Goal: Information Seeking & Learning: Check status

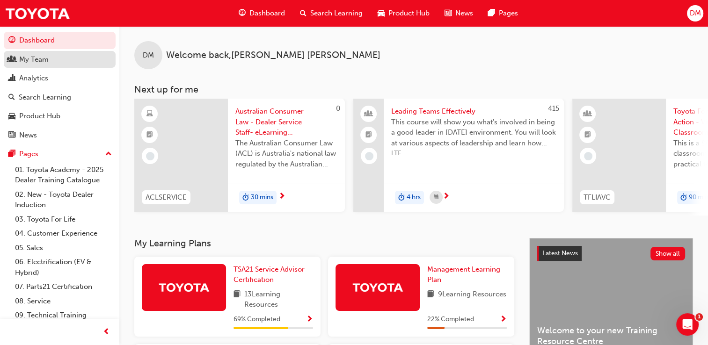
click at [61, 56] on div "My Team" at bounding box center [59, 60] width 102 height 12
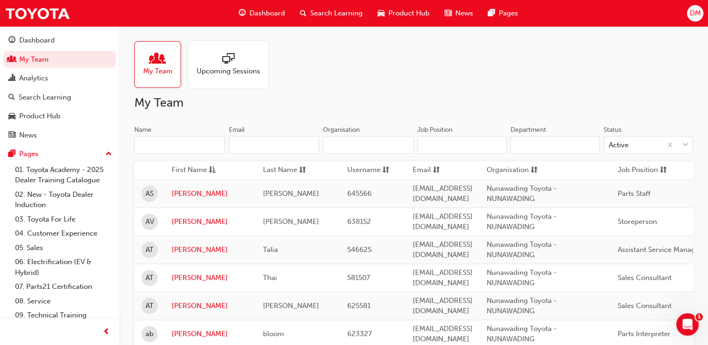
click at [240, 64] on div at bounding box center [228, 59] width 64 height 13
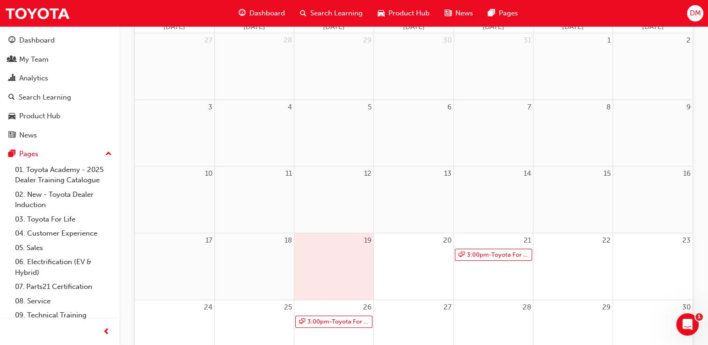
scroll to position [133, 0]
click at [339, 320] on link "3:00pm - Toyota For Life In Action - Virtual Classroom" at bounding box center [333, 322] width 77 height 13
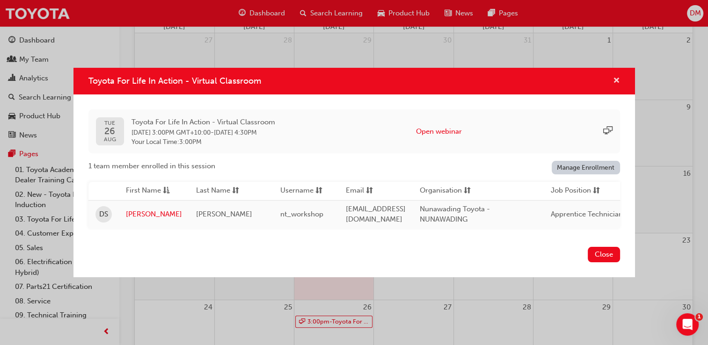
click at [617, 78] on span "cross-icon" at bounding box center [616, 81] width 7 height 8
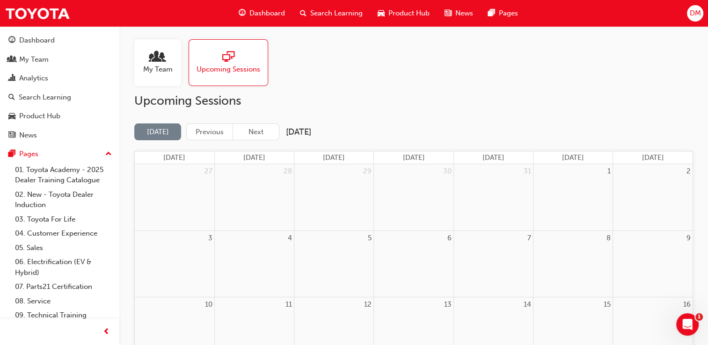
scroll to position [0, 0]
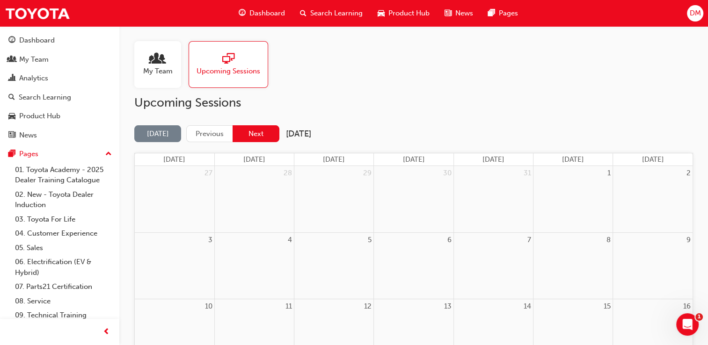
click at [249, 133] on button "Next" at bounding box center [256, 133] width 47 height 17
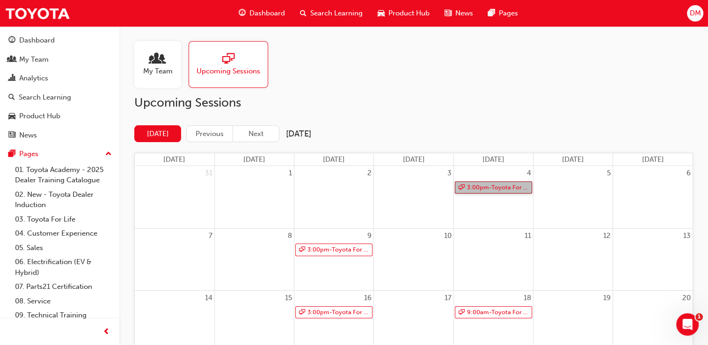
click at [490, 188] on link "3:00pm - Toyota For Life In Action - Virtual Classroom" at bounding box center [493, 188] width 77 height 13
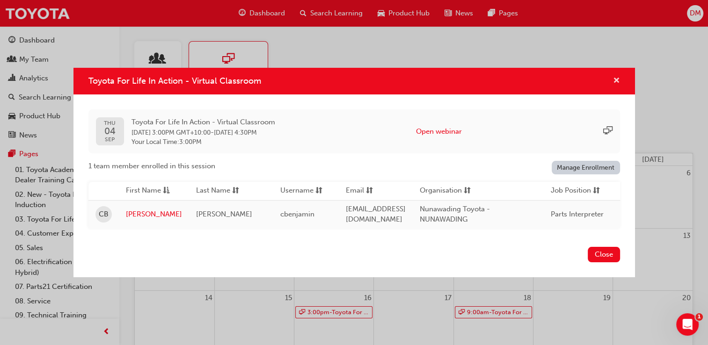
click at [615, 79] on span "cross-icon" at bounding box center [616, 81] width 7 height 8
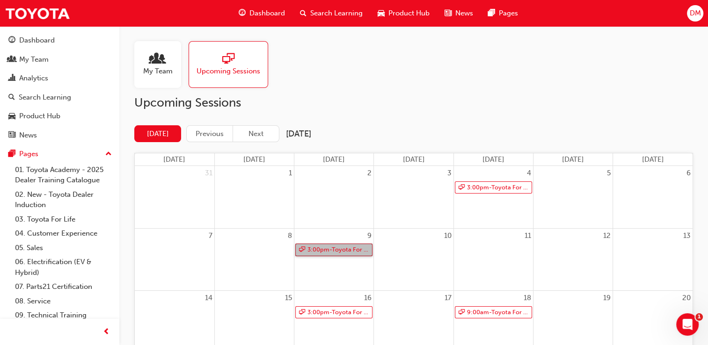
click at [339, 248] on link "3:00pm - Toyota For Life In Action - Virtual Classroom" at bounding box center [333, 250] width 77 height 13
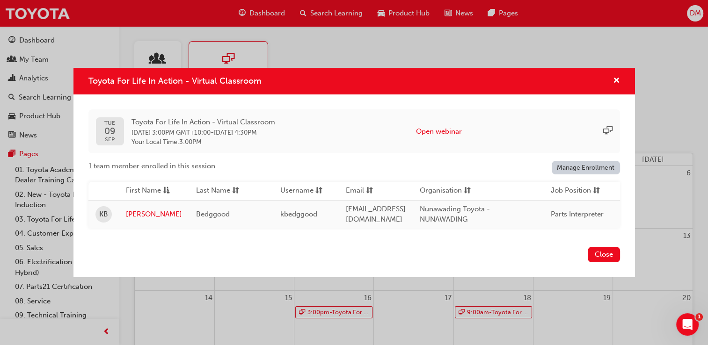
click at [621, 78] on div "Toyota For Life In Action - Virtual Classroom" at bounding box center [353, 81] width 561 height 27
click at [619, 76] on div "Toyota For Life In Action - Virtual Classroom" at bounding box center [353, 81] width 561 height 27
click at [610, 76] on div "Toyota For Life In Action - Virtual Classroom" at bounding box center [612, 81] width 15 height 12
click at [617, 77] on span "cross-icon" at bounding box center [616, 81] width 7 height 8
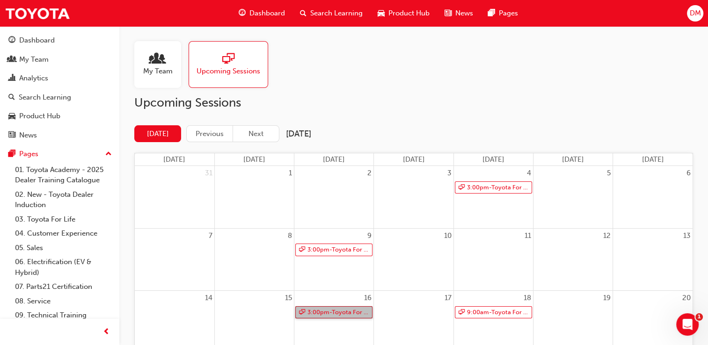
click at [326, 312] on link "3:00pm - Toyota For Life In Action - Virtual Classroom" at bounding box center [333, 312] width 77 height 13
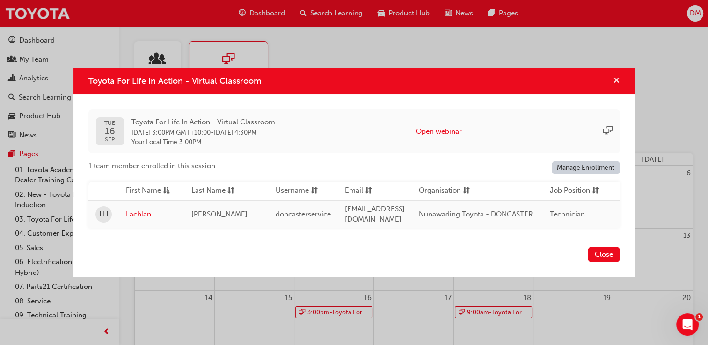
click at [614, 78] on span "cross-icon" at bounding box center [616, 81] width 7 height 8
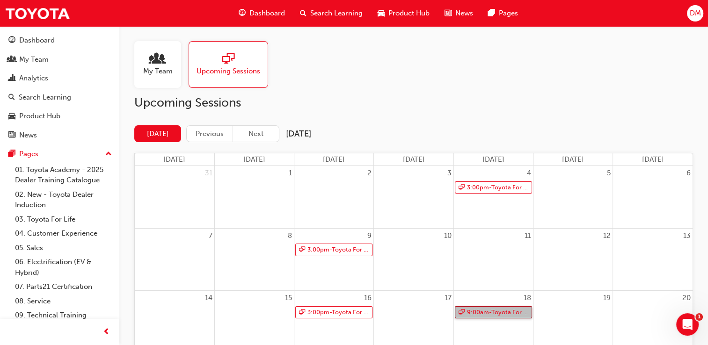
click at [495, 312] on link "9:00am - Toyota For Life In Action - Virtual Classroom" at bounding box center [493, 312] width 77 height 13
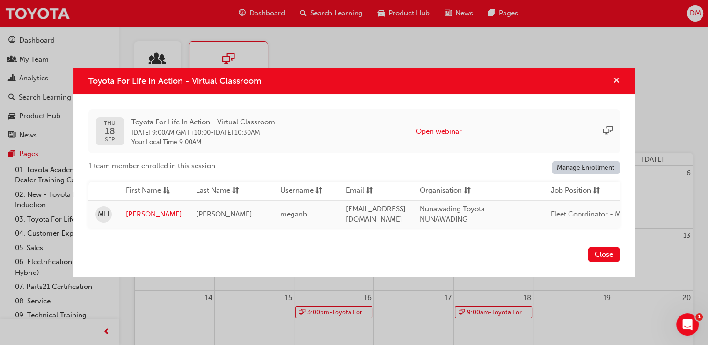
click at [614, 78] on span "cross-icon" at bounding box center [616, 81] width 7 height 8
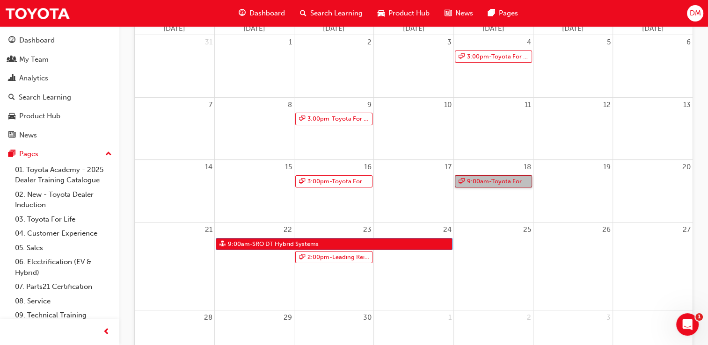
scroll to position [131, 0]
click at [339, 258] on link "2:00pm - Leading Reignite Part 2 - Virtual Classroom" at bounding box center [333, 257] width 77 height 13
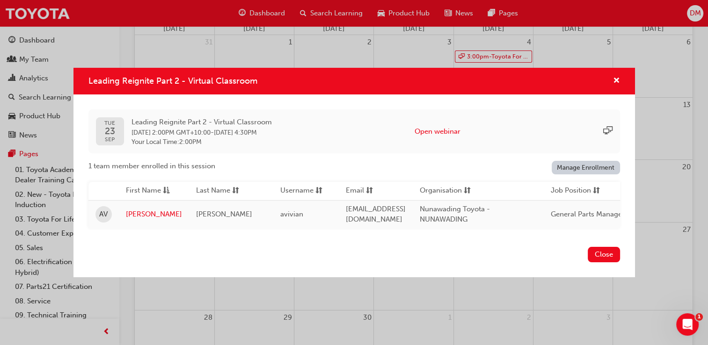
click at [624, 79] on div "Leading Reignite Part 2 - Virtual Classroom" at bounding box center [353, 81] width 561 height 27
click at [616, 78] on span "cross-icon" at bounding box center [616, 81] width 7 height 8
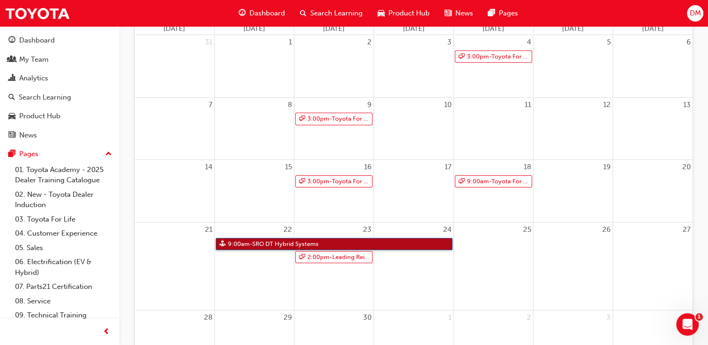
click at [335, 244] on link "9:00am - SRO DT Hybrid Systems" at bounding box center [334, 244] width 237 height 13
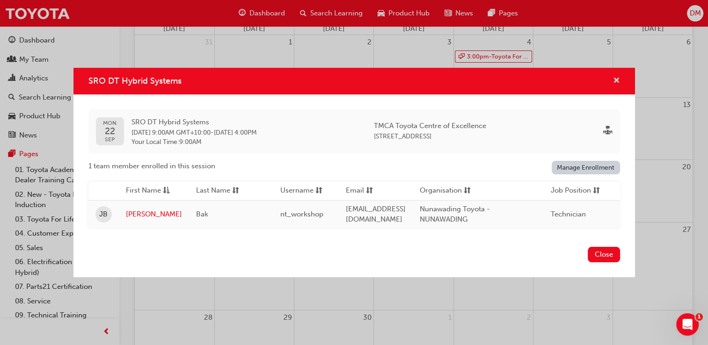
click at [617, 78] on span "cross-icon" at bounding box center [616, 81] width 7 height 8
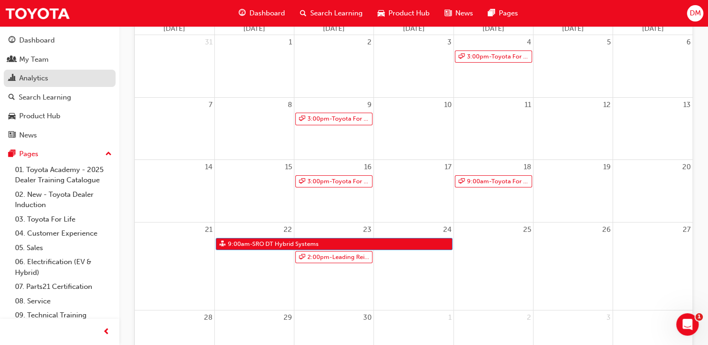
click at [47, 80] on div "Analytics" at bounding box center [33, 78] width 29 height 11
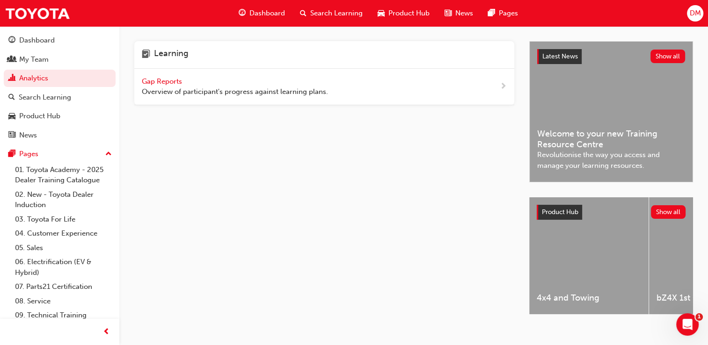
click at [167, 80] on span "Gap Reports" at bounding box center [163, 81] width 42 height 8
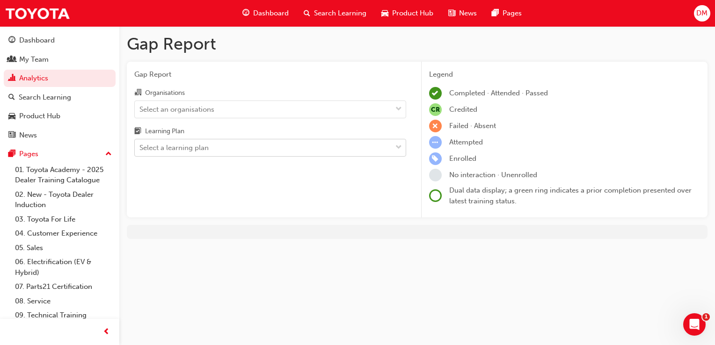
click at [209, 150] on div "Select a learning plan" at bounding box center [263, 148] width 257 height 16
click at [140, 150] on input "Learning Plan Select a learning plan" at bounding box center [139, 148] width 1 height 8
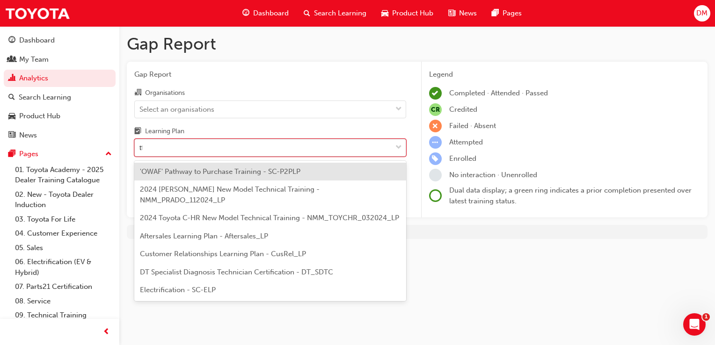
type input "tfl"
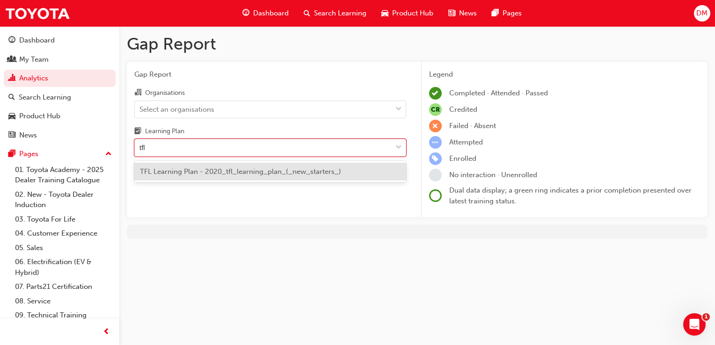
click at [232, 171] on span "TFL Learning Plan - 2020_tfl_learning_plan_(_new_starters_)" at bounding box center [240, 171] width 201 height 8
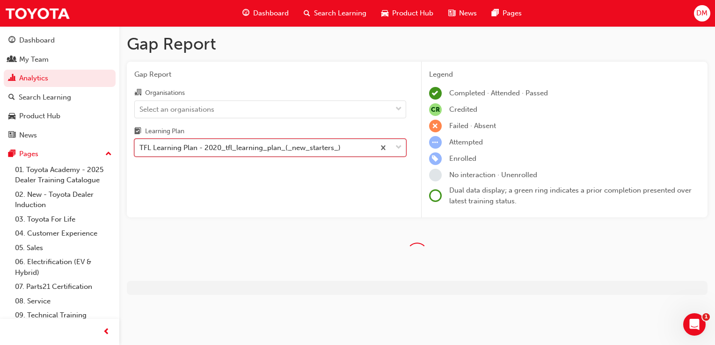
click at [228, 148] on div "TFL Learning Plan - 2020_tfl_learning_plan_(_new_starters_)" at bounding box center [239, 148] width 201 height 11
click at [140, 148] on input "Learning Plan option TFL Learning Plan - 2020_tfl_learning_plan_(_new_starters_…" at bounding box center [139, 148] width 1 height 8
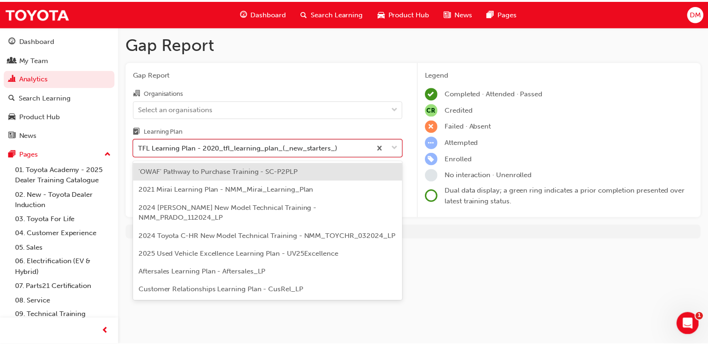
scroll to position [329, 0]
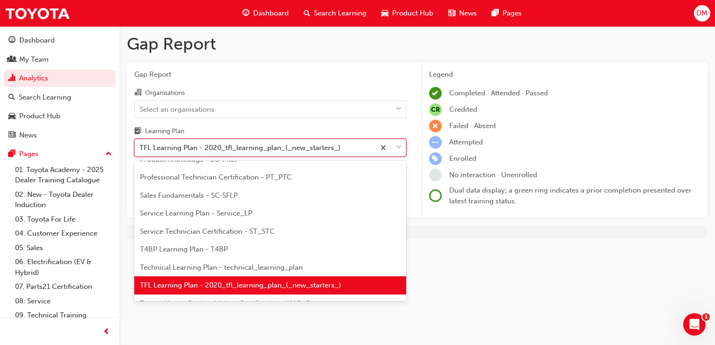
click at [228, 148] on div "TFL Learning Plan - 2020_tfl_learning_plan_(_new_starters_)" at bounding box center [239, 148] width 201 height 11
click at [140, 148] on input "Learning Plan option TFL Learning Plan - 2020_tfl_learning_plan_(_new_starters_…" at bounding box center [139, 148] width 1 height 8
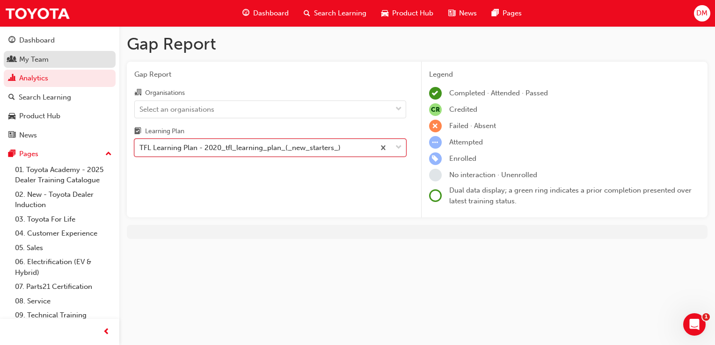
click at [37, 55] on div "My Team" at bounding box center [33, 59] width 29 height 11
